Goal: Transaction & Acquisition: Download file/media

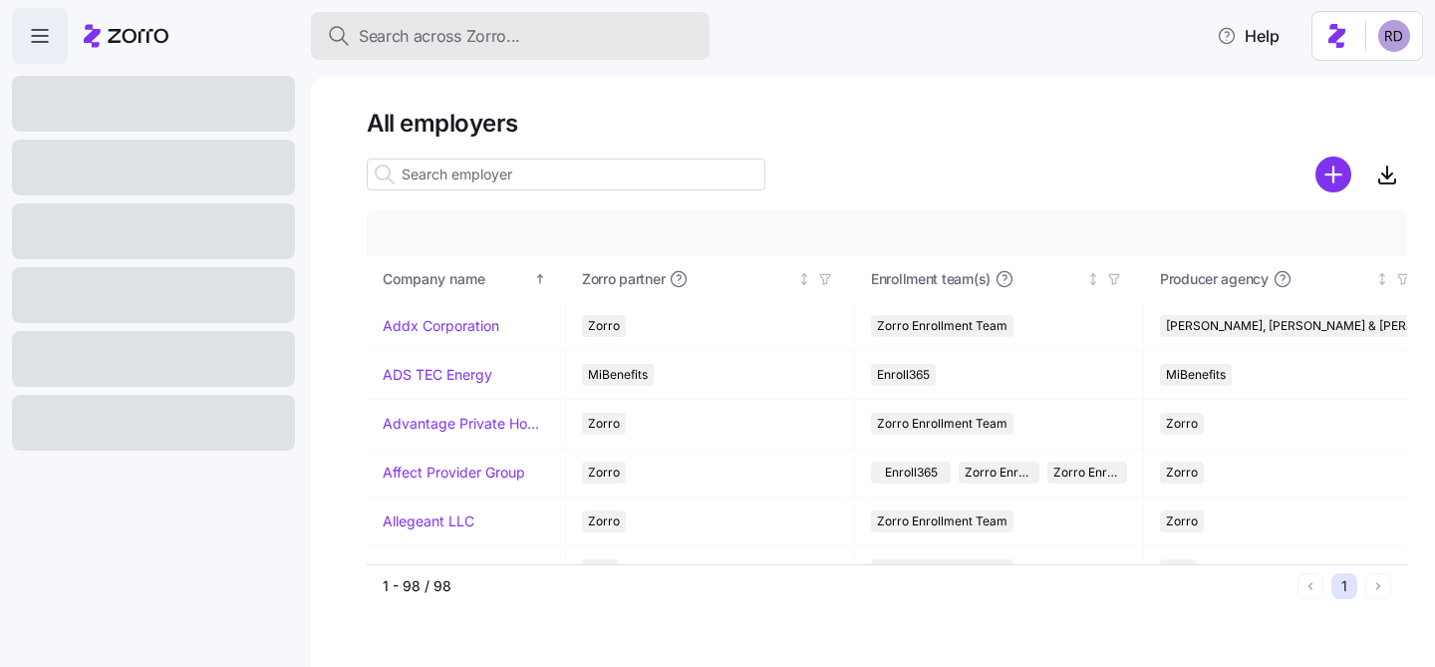
click at [473, 24] on span "Search across Zorro..." at bounding box center [439, 36] width 161 height 25
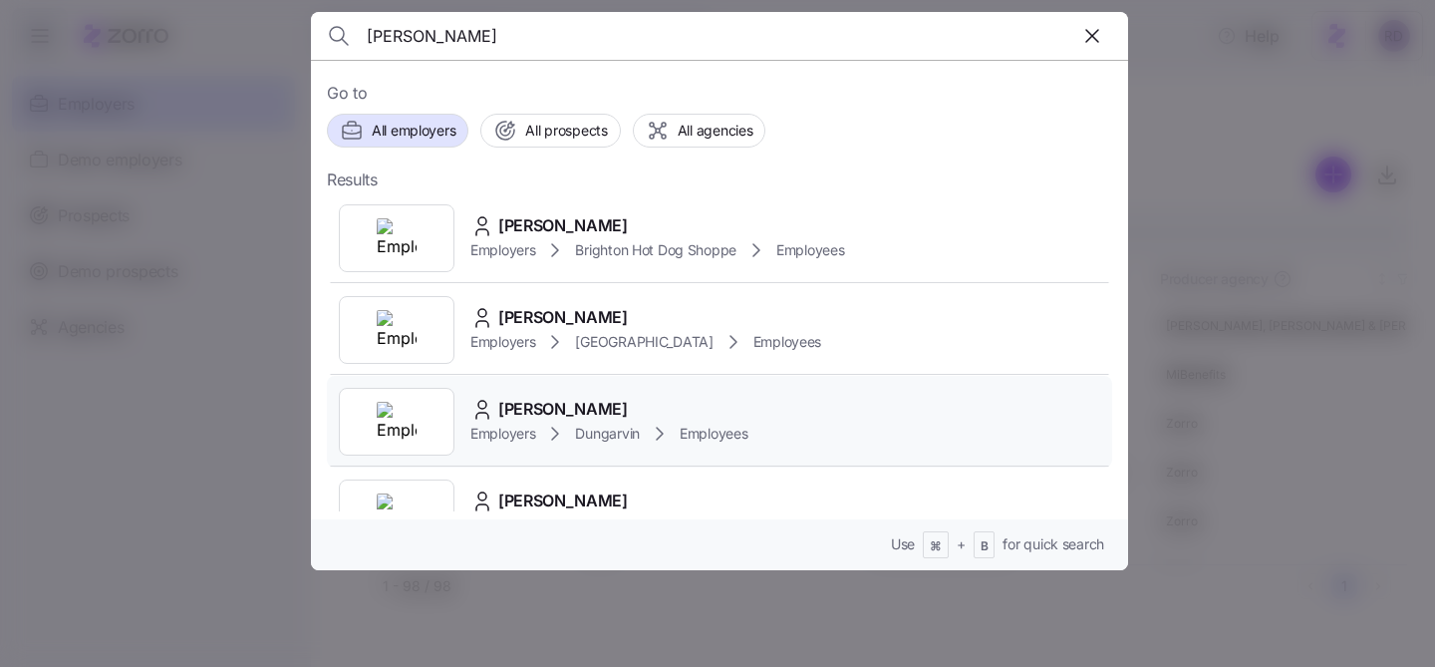
type input "joyce q"
click at [722, 392] on div "Joyce Quarshie Employers Dungarvin Employees" at bounding box center [720, 422] width 786 height 92
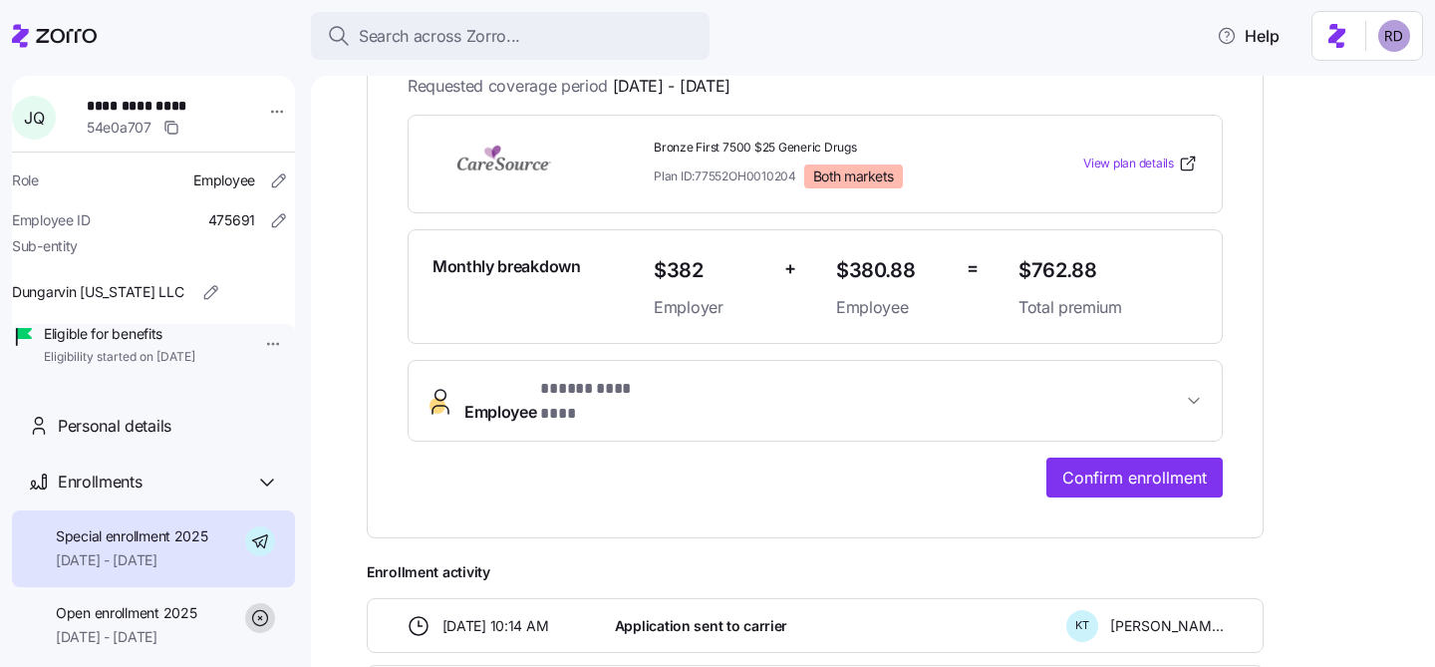
scroll to position [159, 0]
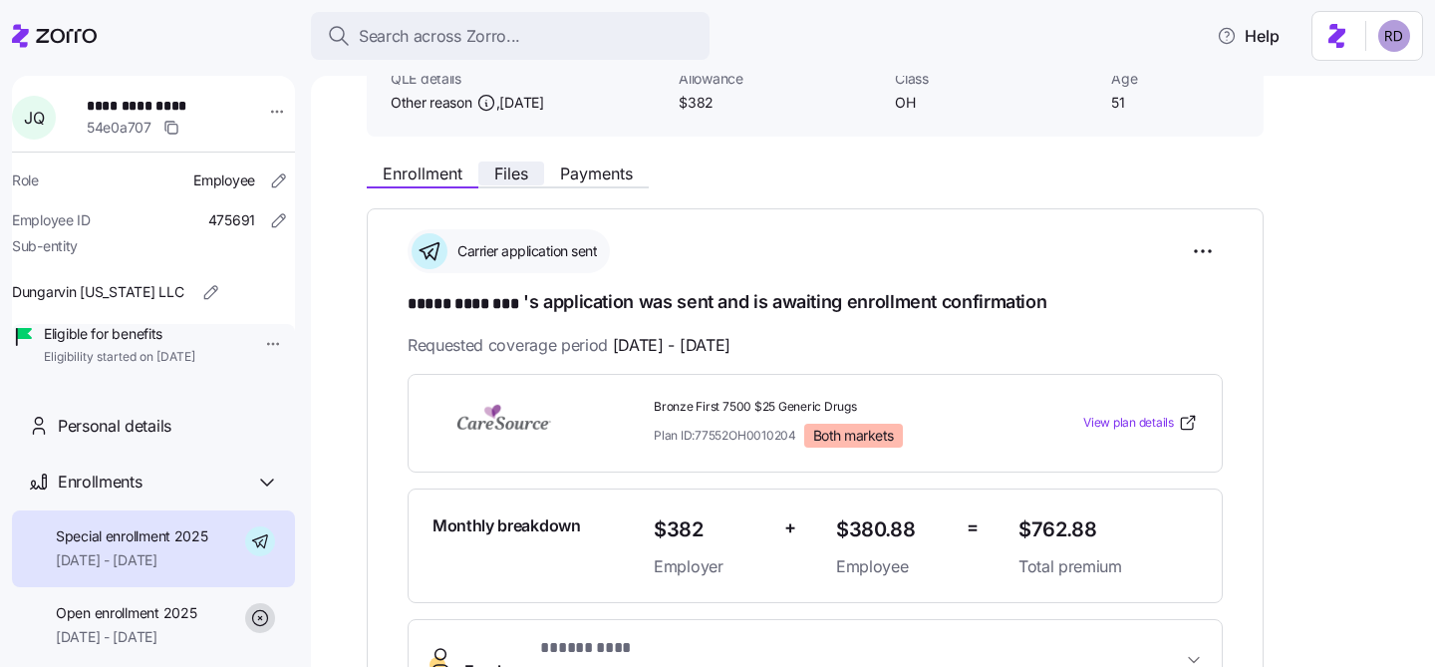
click at [513, 175] on span "Files" at bounding box center [511, 173] width 34 height 16
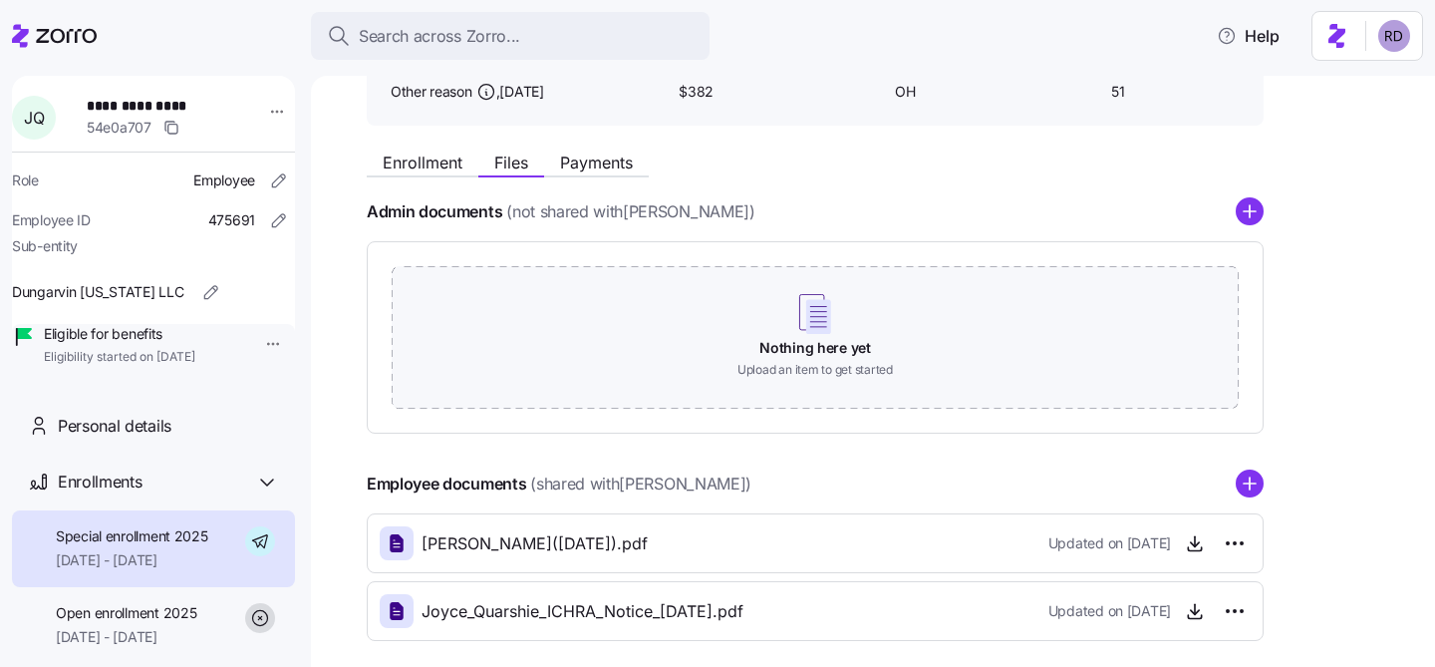
scroll to position [264, 0]
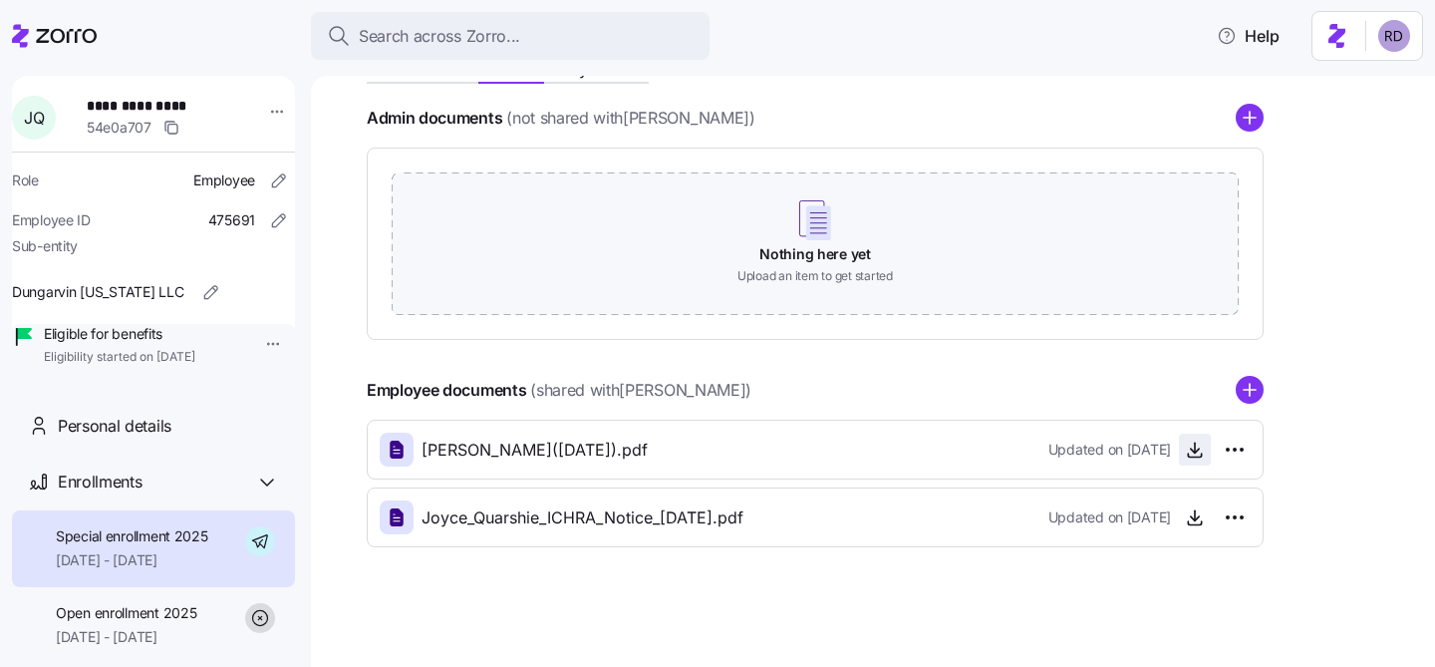
click at [1197, 457] on icon "button" at bounding box center [1194, 456] width 13 height 3
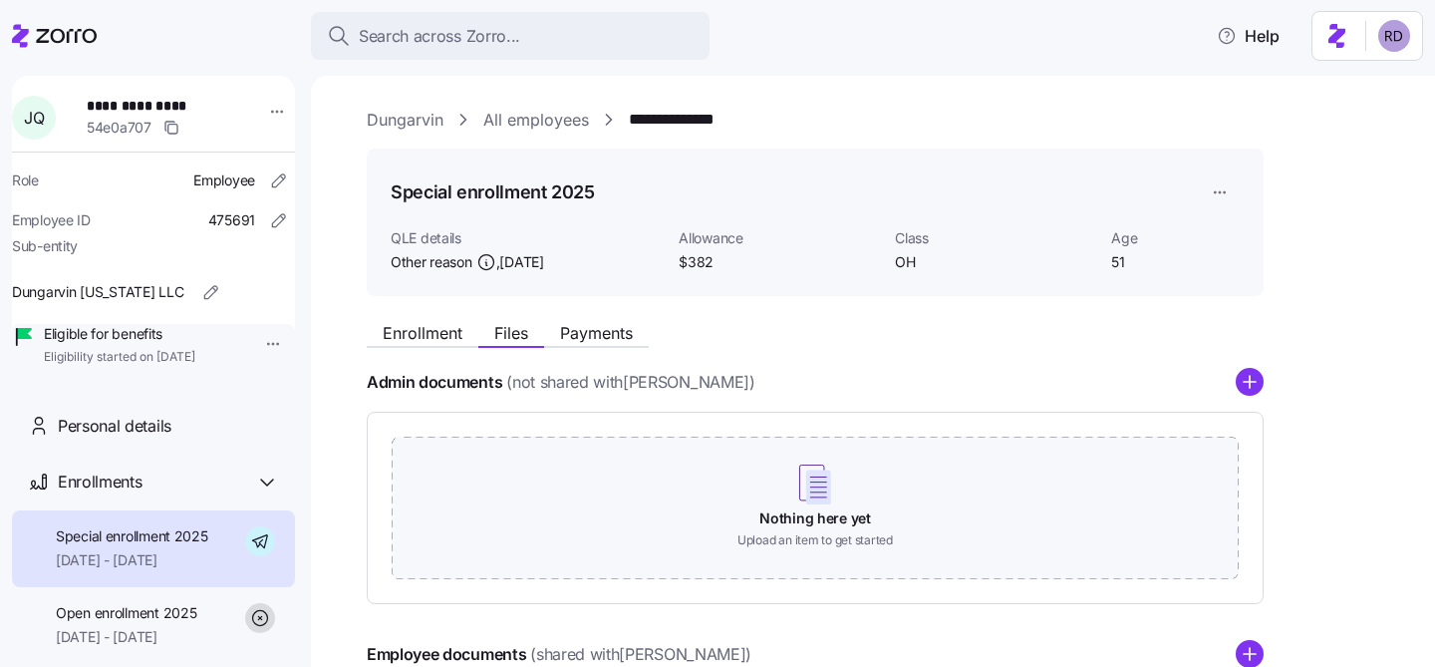
click at [396, 319] on div "Enrollment Files Payments" at bounding box center [815, 330] width 897 height 36
click at [396, 325] on span "Enrollment" at bounding box center [423, 333] width 80 height 16
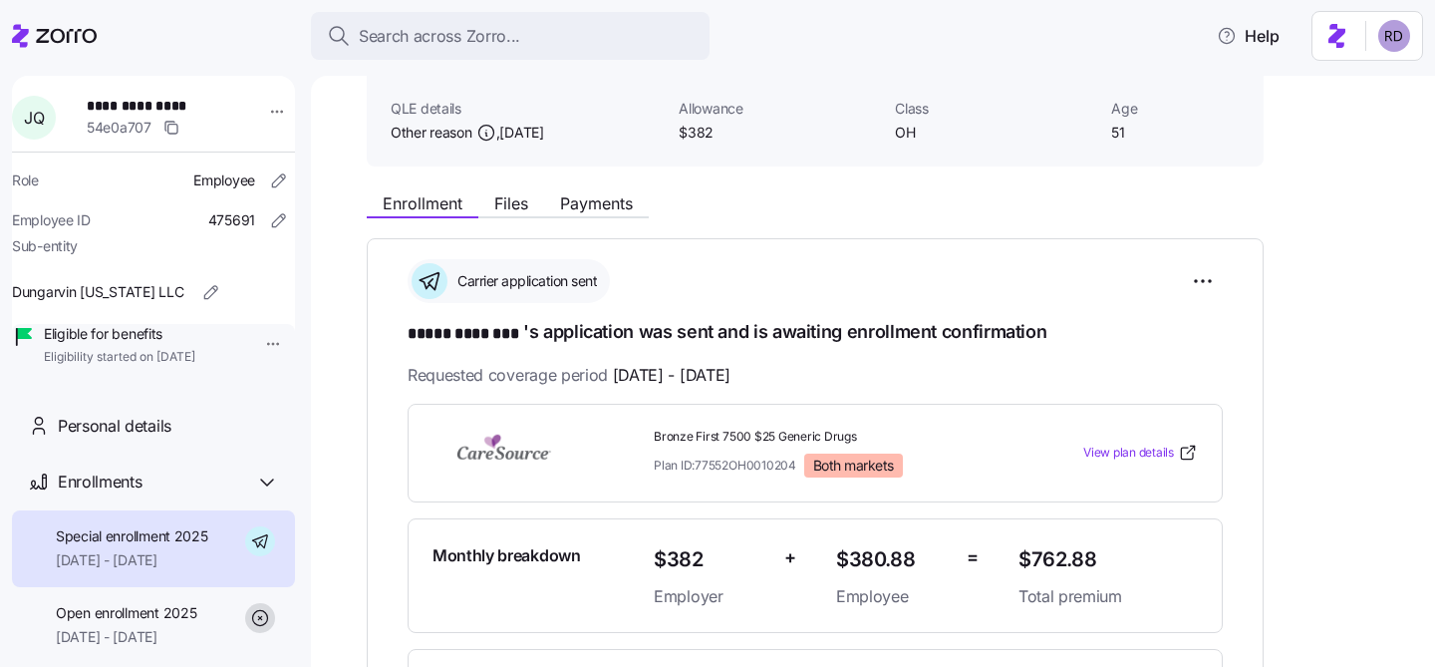
scroll to position [110, 0]
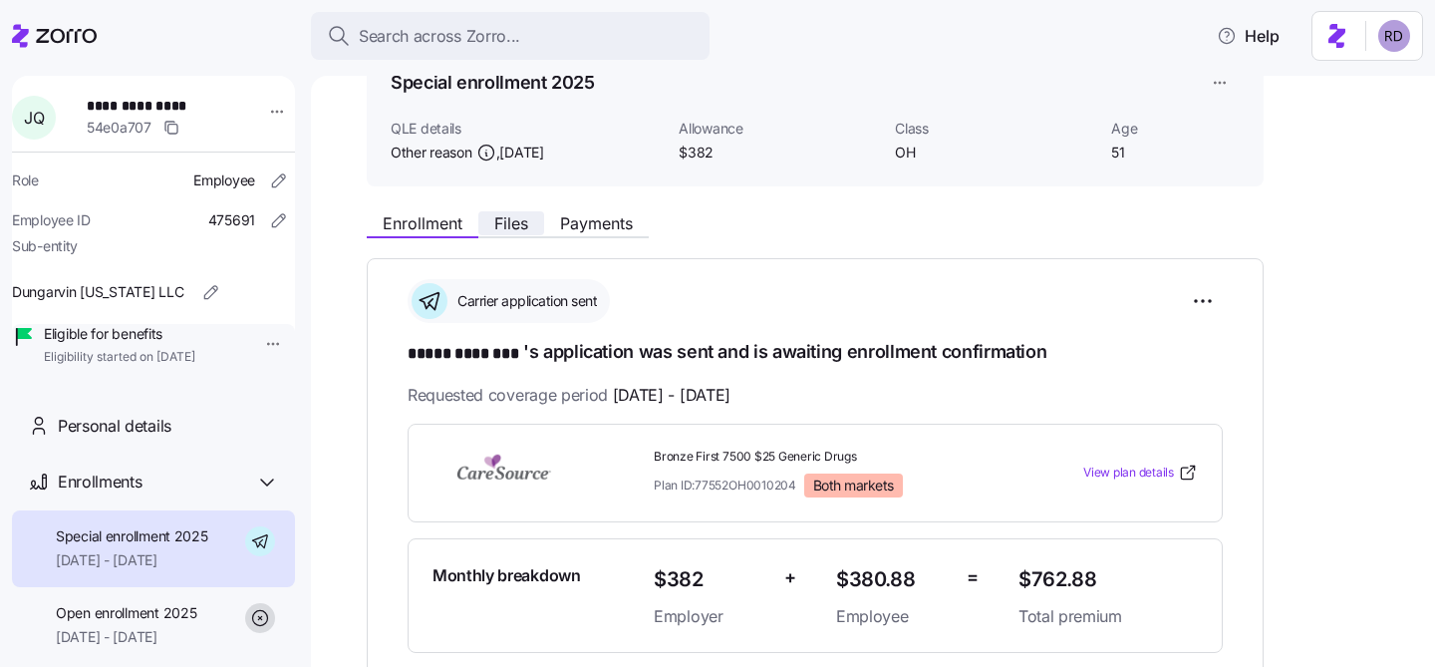
click at [524, 223] on span "Files" at bounding box center [511, 223] width 34 height 16
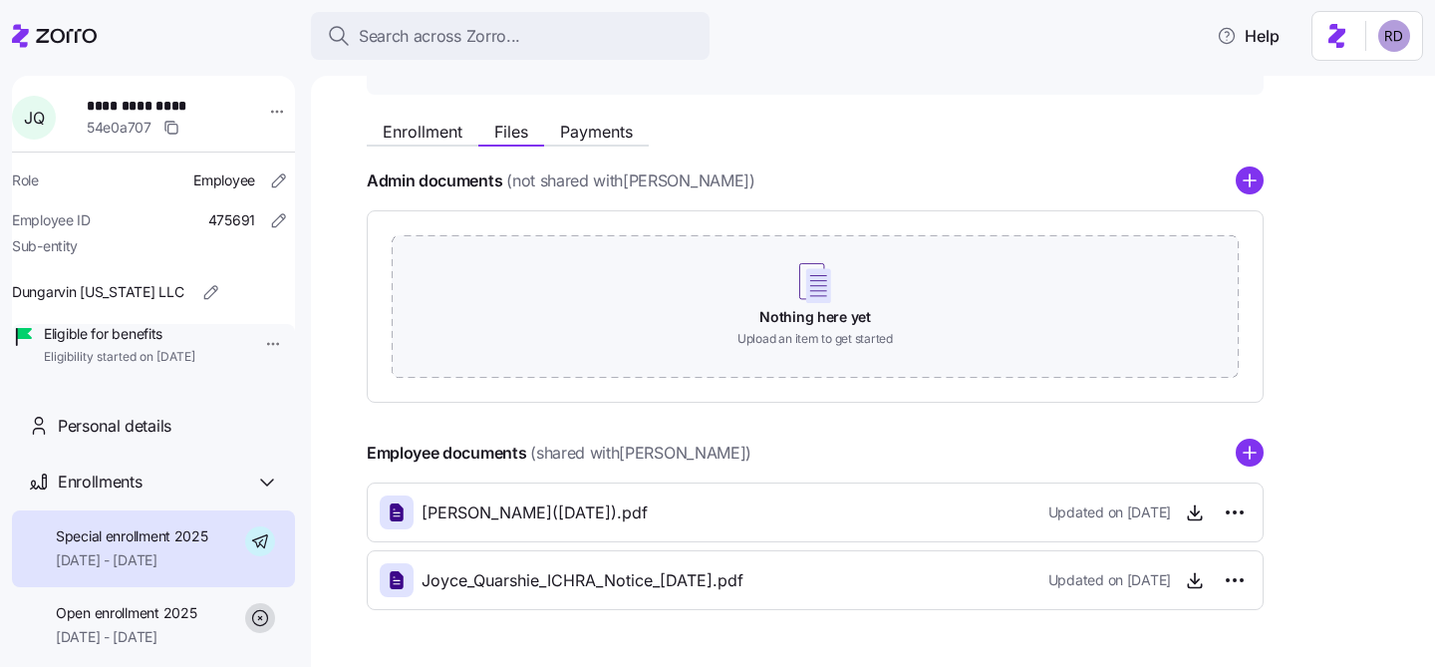
scroll to position [203, 0]
click at [1190, 585] on icon "button" at bounding box center [1195, 578] width 20 height 20
